Goal: Information Seeking & Learning: Check status

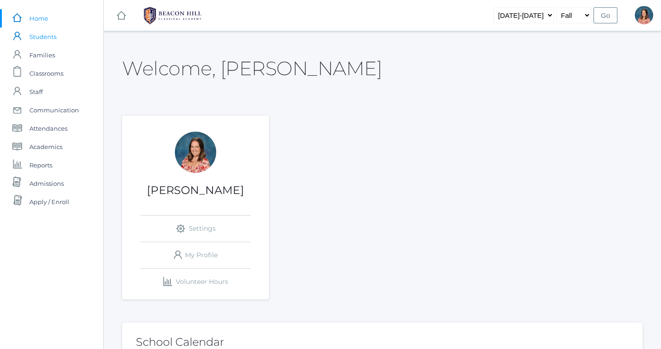
click at [48, 38] on span "Students" at bounding box center [42, 37] width 27 height 18
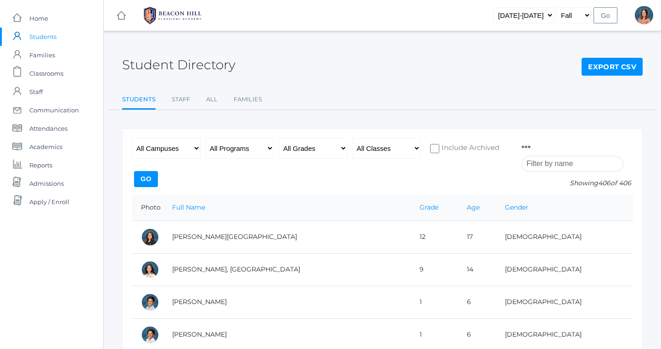
click at [545, 164] on input "search" at bounding box center [572, 164] width 102 height 16
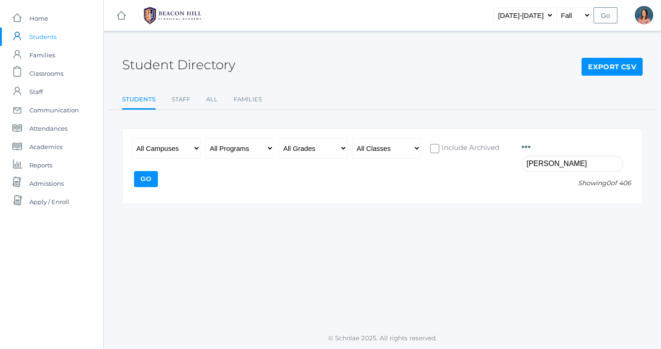
type input "[PERSON_NAME]"
drag, startPoint x: 505, startPoint y: 168, endPoint x: 530, endPoint y: 147, distance: 32.9
click at [530, 147] on icon at bounding box center [525, 147] width 9 height 9
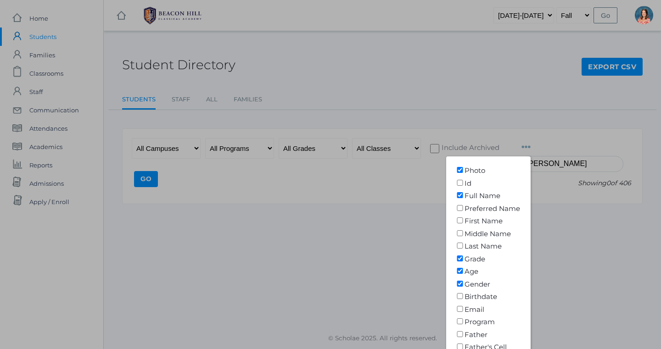
click at [426, 166] on div at bounding box center [330, 174] width 661 height 349
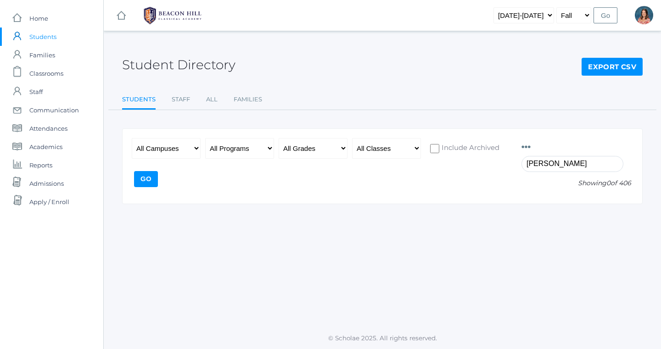
click at [432, 147] on input "Include Archived" at bounding box center [434, 148] width 9 height 9
checkbox input "true"
click at [149, 177] on input "Go" at bounding box center [146, 179] width 24 height 16
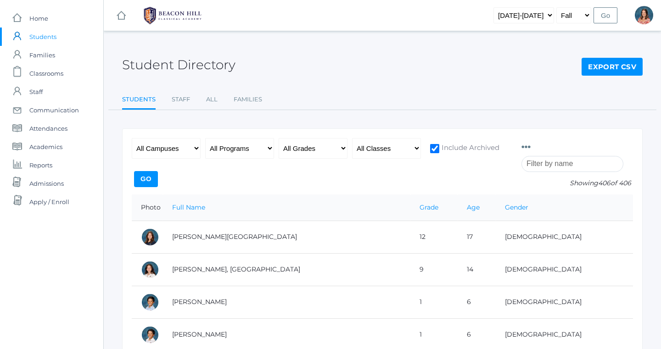
click at [541, 164] on input "search" at bounding box center [572, 164] width 102 height 16
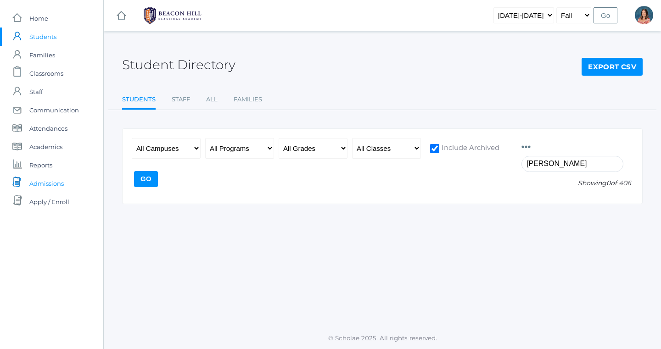
type input "[PERSON_NAME]"
click at [44, 186] on span "Admissions" at bounding box center [46, 183] width 34 height 18
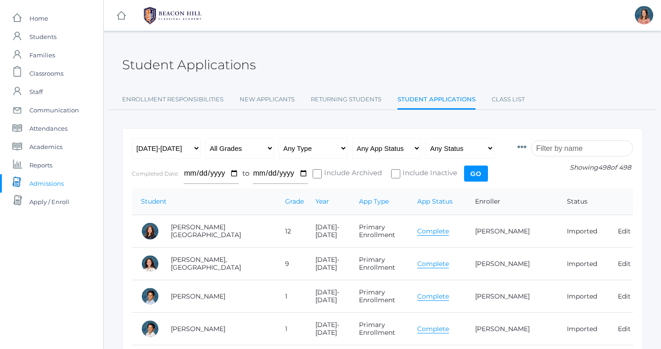
click at [588, 150] on input "search" at bounding box center [582, 148] width 102 height 16
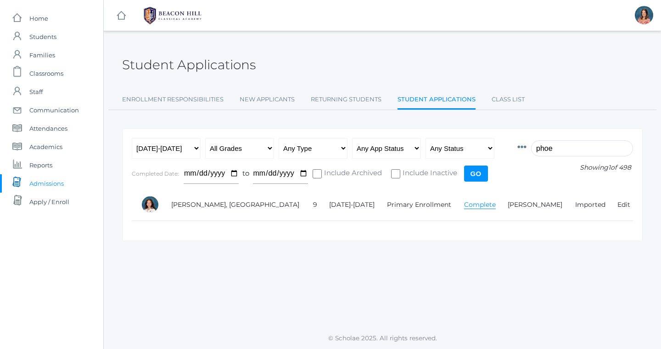
type input "phoe"
select select "[DATE]-[DATE]"
click at [564, 150] on input "phoe" at bounding box center [582, 148] width 102 height 16
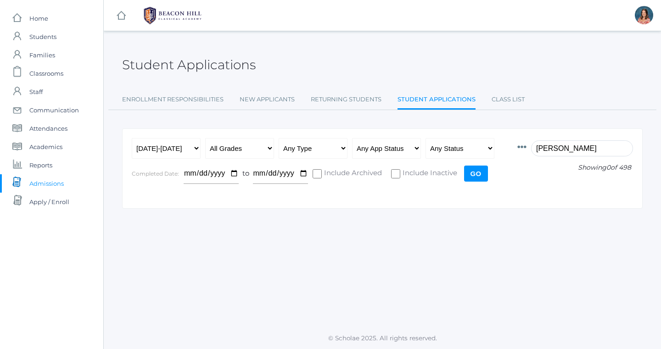
type input "[PERSON_NAME]"
click at [476, 175] on input "Go" at bounding box center [476, 174] width 24 height 16
click at [564, 150] on input "[PERSON_NAME]" at bounding box center [582, 148] width 102 height 16
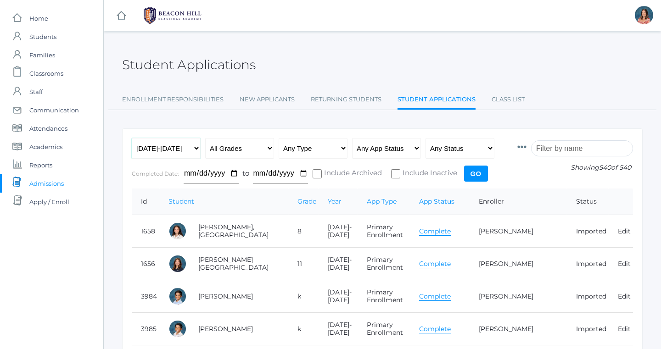
select select "[DATE]-[DATE]"
click at [561, 147] on input "search" at bounding box center [582, 148] width 102 height 16
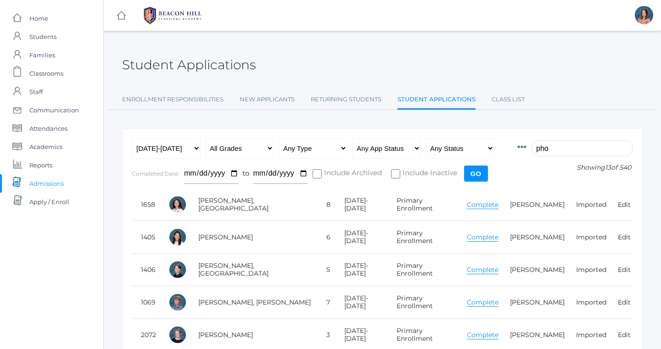
type input "phoe"
